Goal: Information Seeking & Learning: Learn about a topic

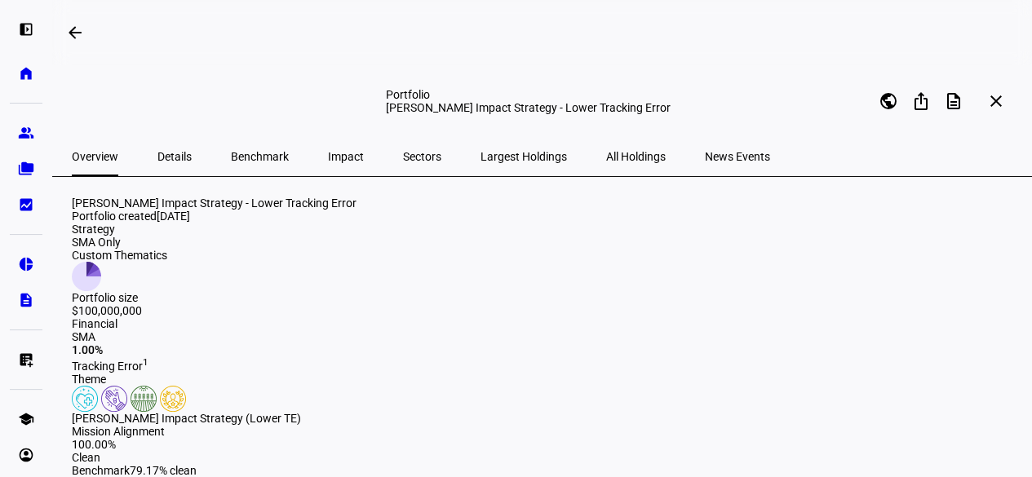
click at [171, 156] on span "Details" at bounding box center [174, 156] width 34 height 11
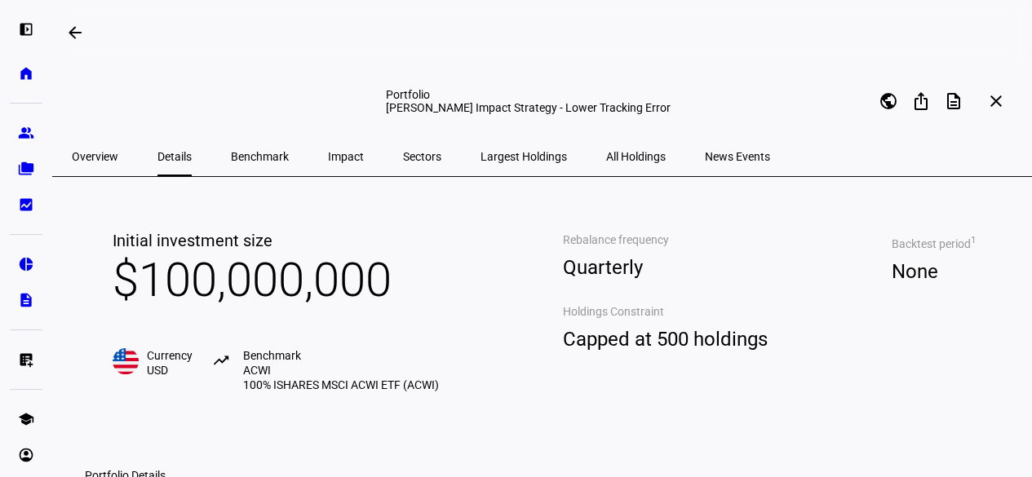
scroll to position [44, 0]
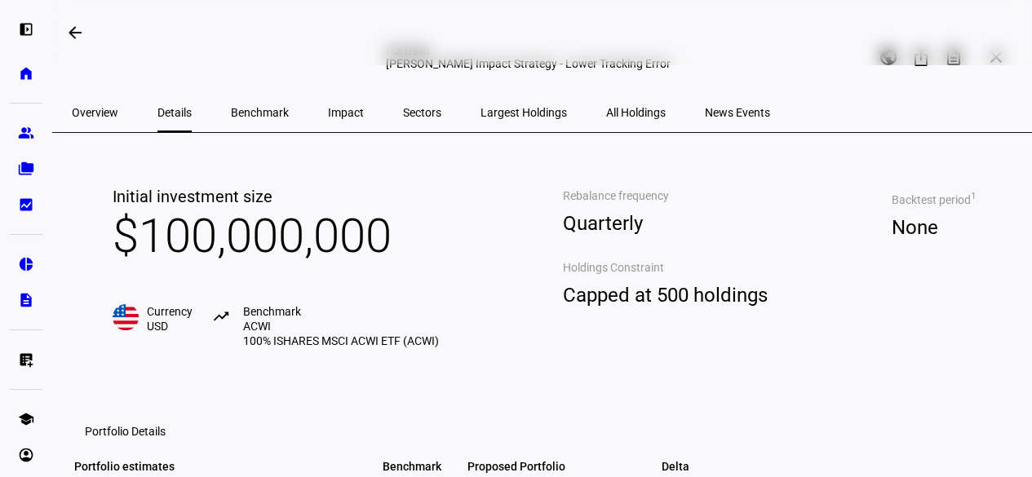
click at [103, 121] on span "Overview" at bounding box center [95, 112] width 46 height 39
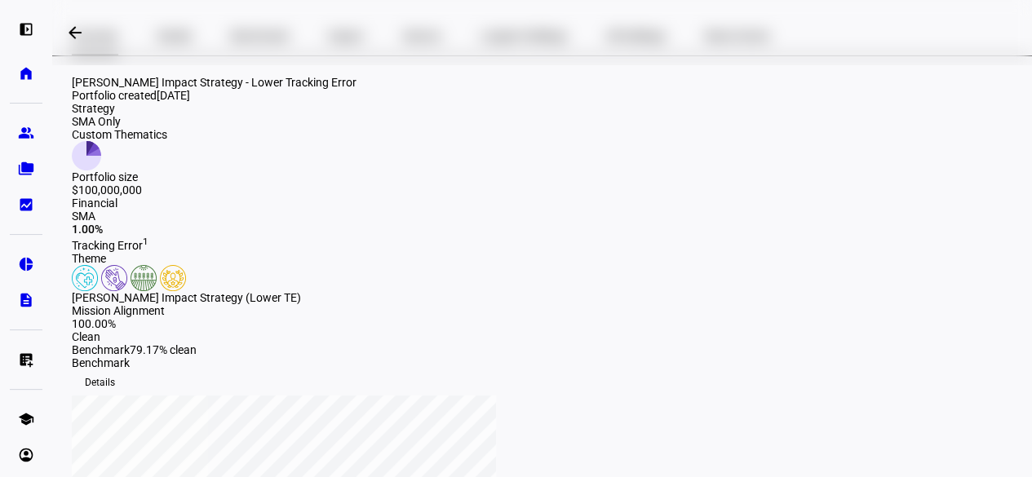
scroll to position [104, 0]
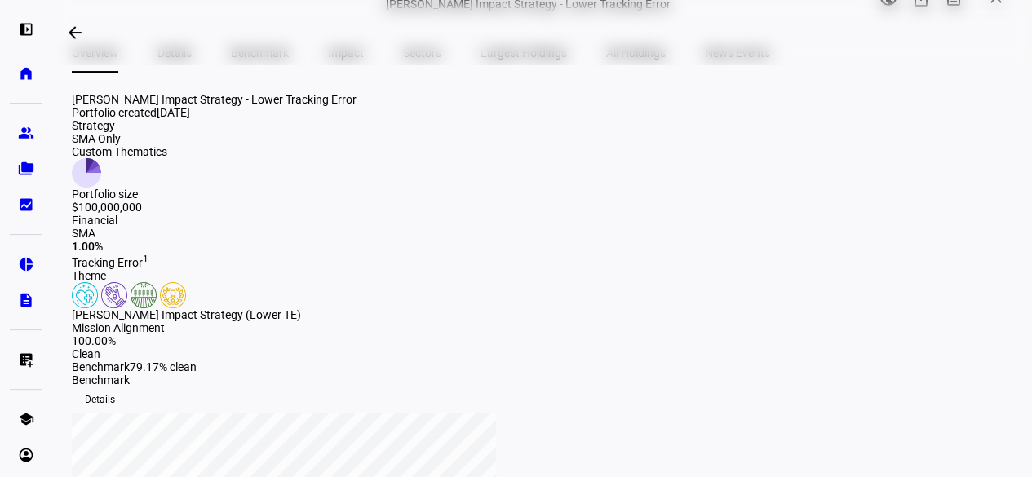
click at [167, 201] on div "Portfolio size" at bounding box center [119, 194] width 95 height 13
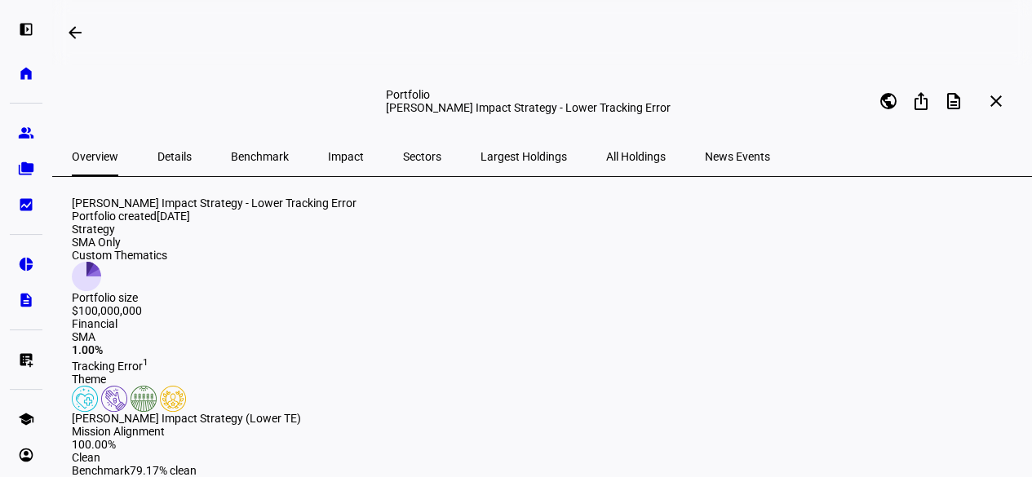
scroll to position [13, 0]
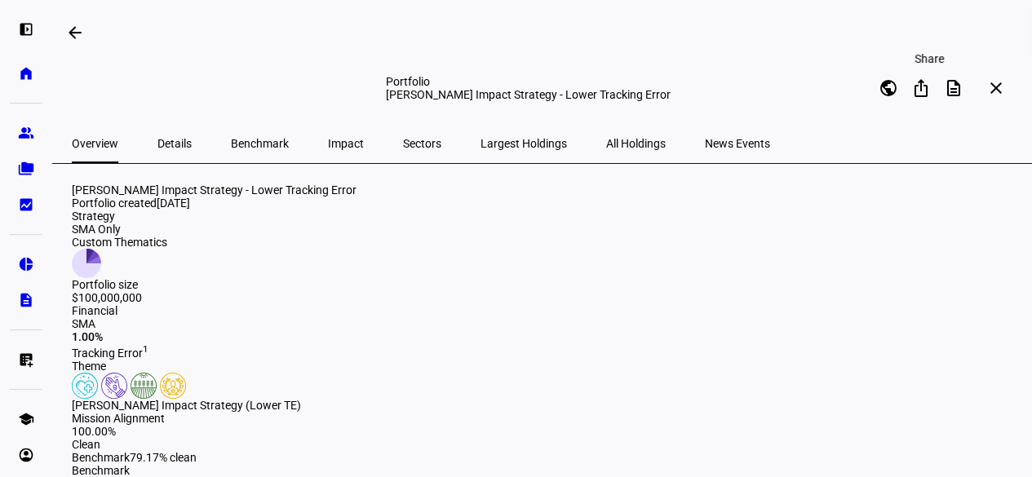
click at [925, 82] on mat-icon "ios_share" at bounding box center [921, 88] width 20 height 20
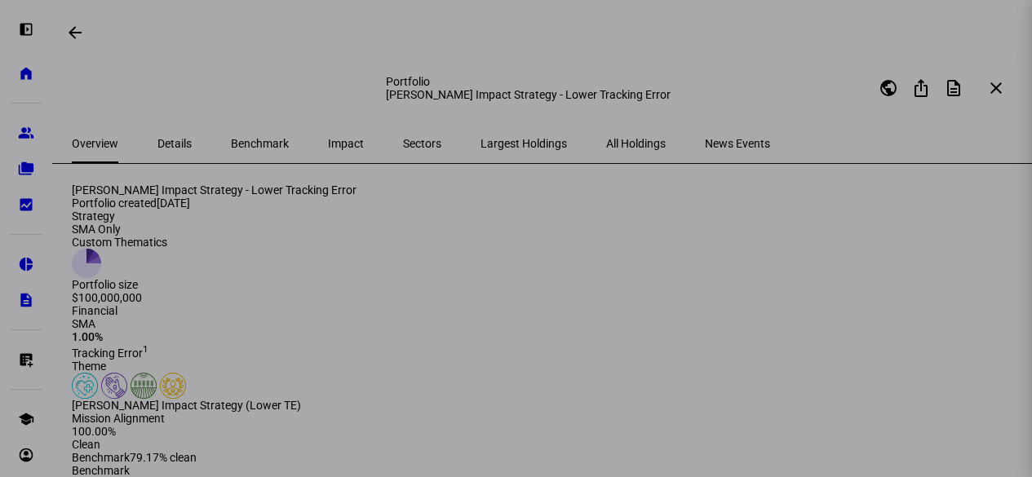
scroll to position [0, 0]
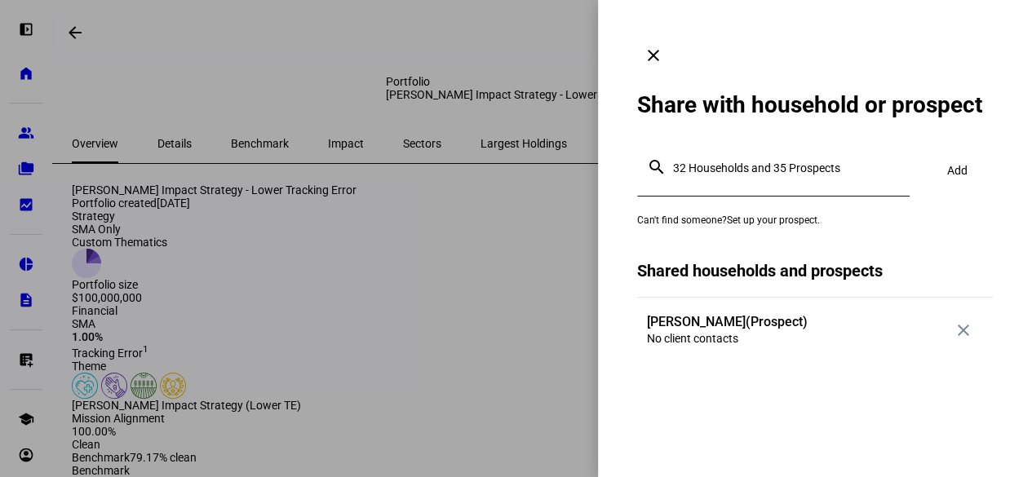
click at [663, 46] on mat-icon "clear" at bounding box center [654, 56] width 20 height 20
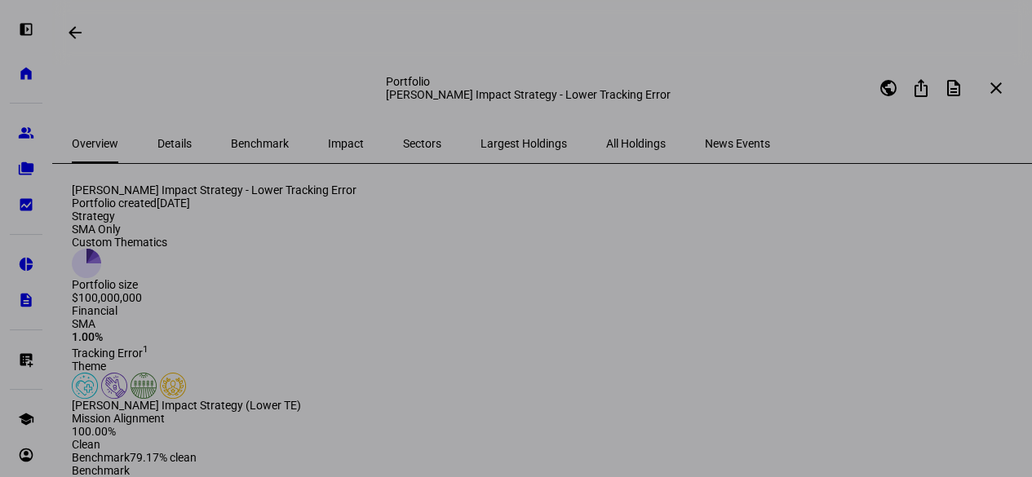
scroll to position [13, 0]
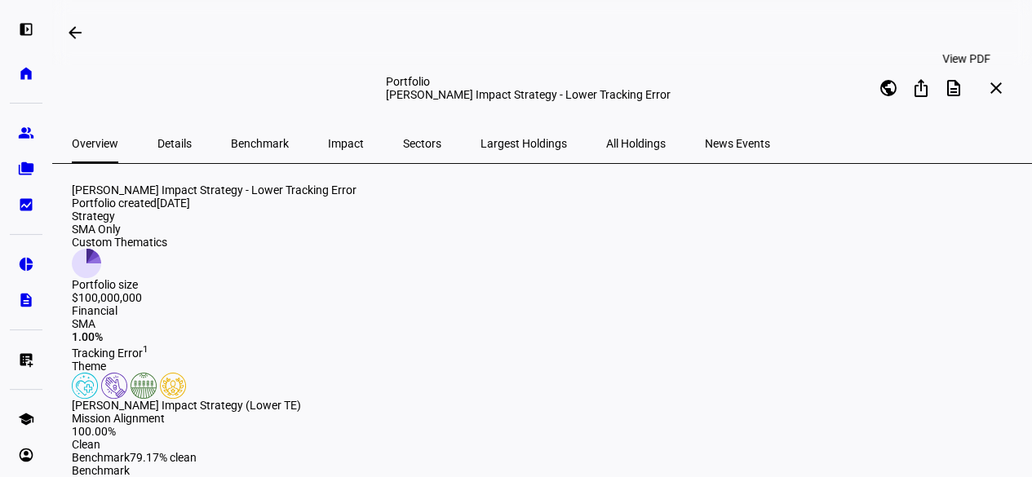
click at [956, 88] on span at bounding box center [953, 88] width 39 height 39
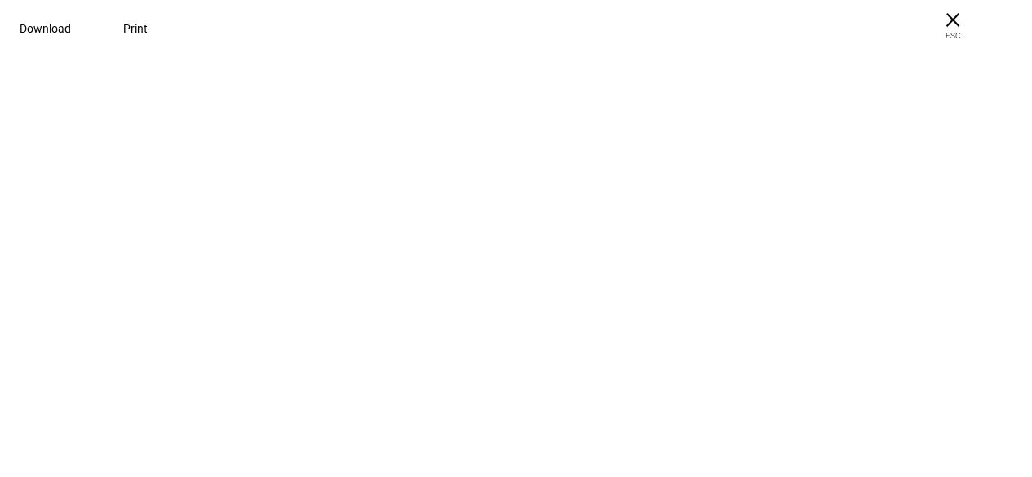
scroll to position [0, 0]
